Goal: Task Accomplishment & Management: Manage account settings

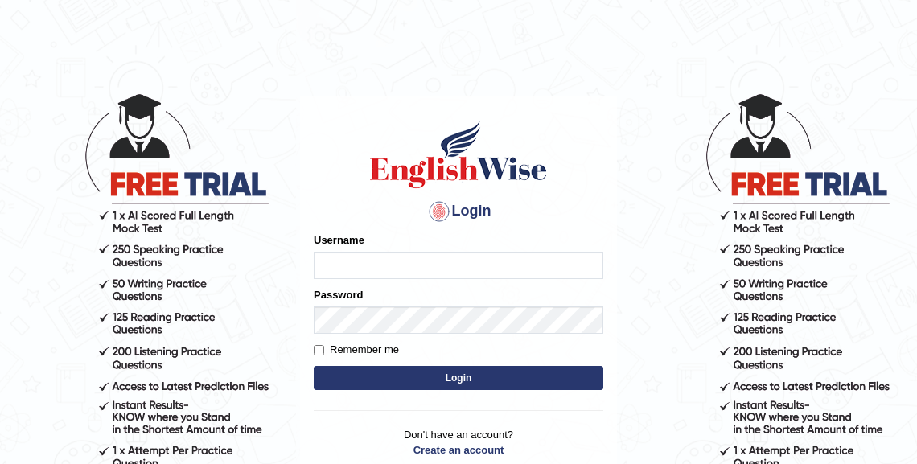
click at [373, 271] on input "Username" at bounding box center [459, 265] width 290 height 27
type input "nora_parramatta"
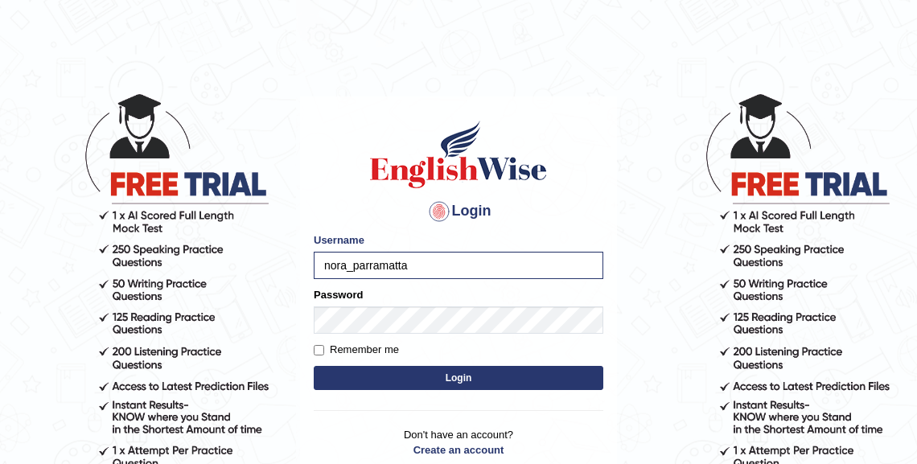
click at [427, 375] on button "Login" at bounding box center [459, 378] width 290 height 24
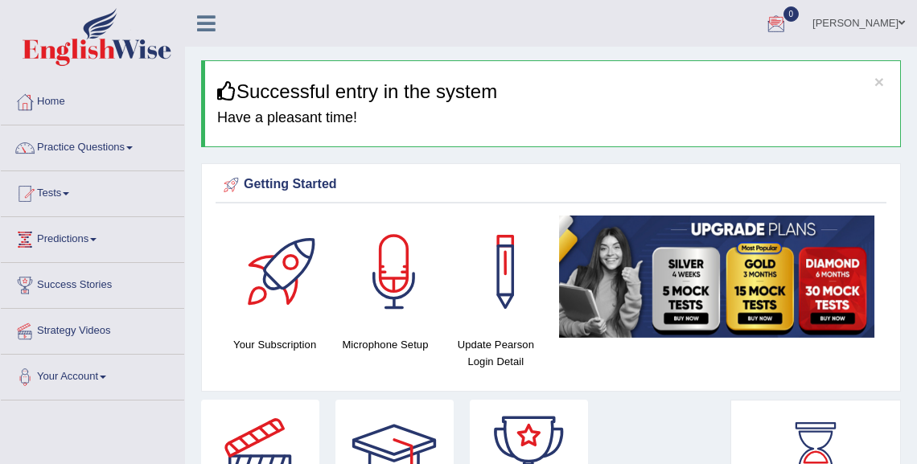
click at [872, 23] on link "[PERSON_NAME]" at bounding box center [858, 21] width 117 height 42
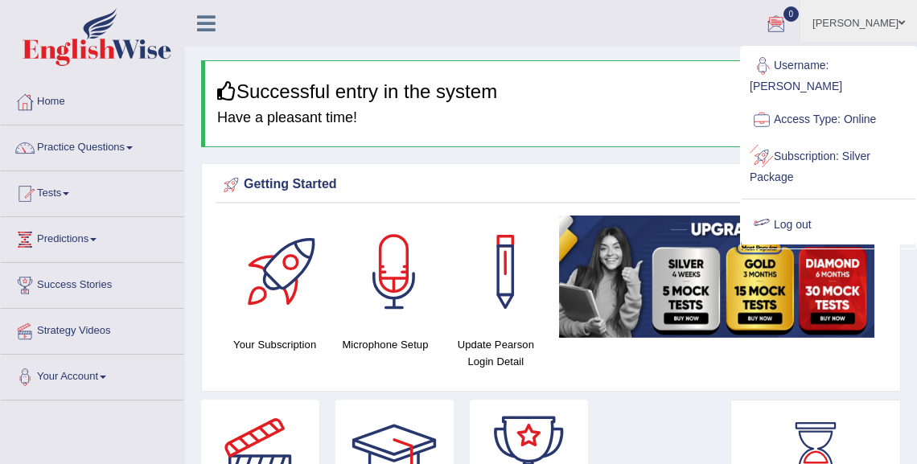
click at [786, 225] on link "Log out" at bounding box center [828, 225] width 174 height 37
